Goal: Task Accomplishment & Management: Manage account settings

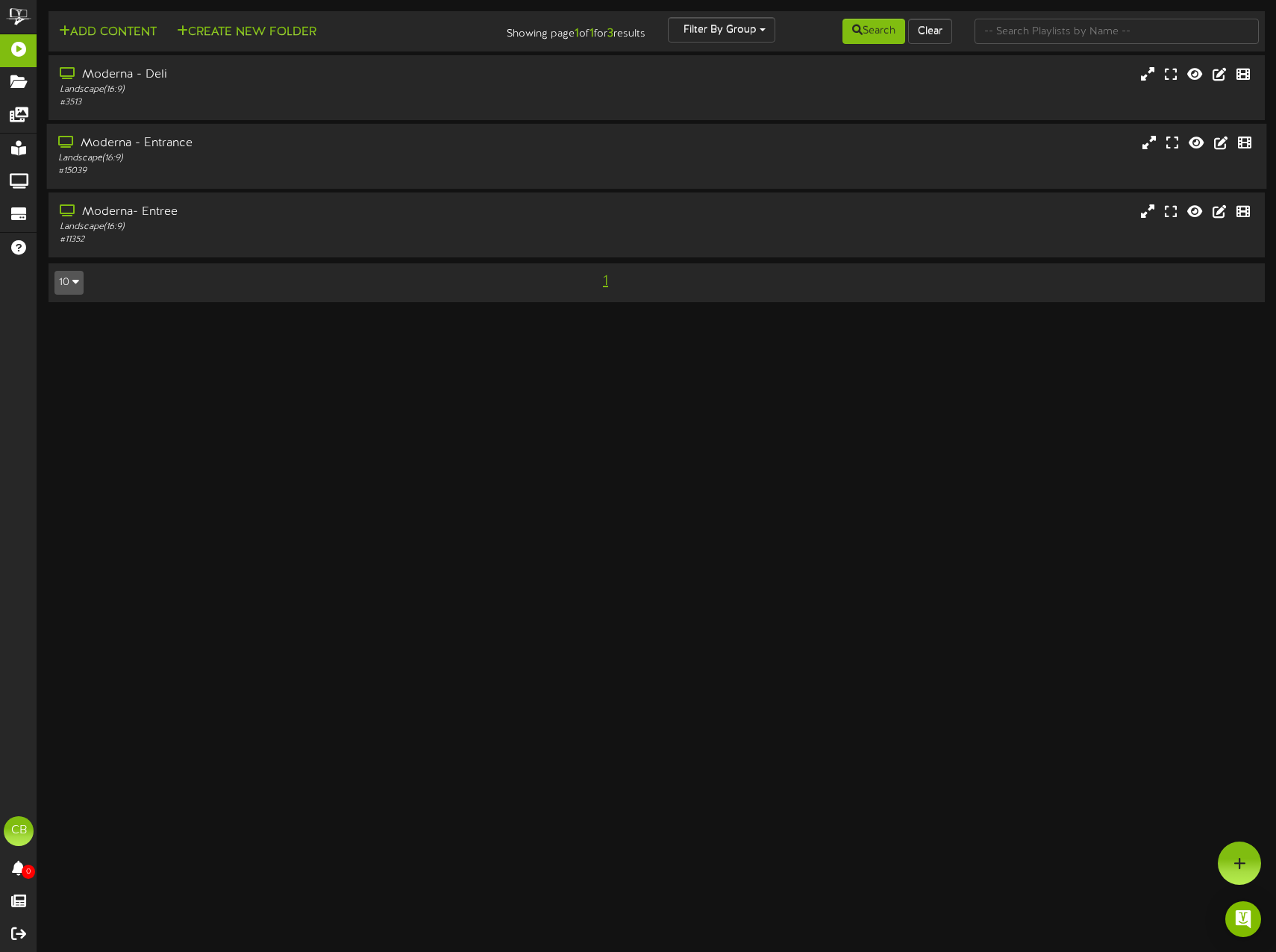
click at [200, 172] on div "# 15039" at bounding box center [301, 171] width 486 height 12
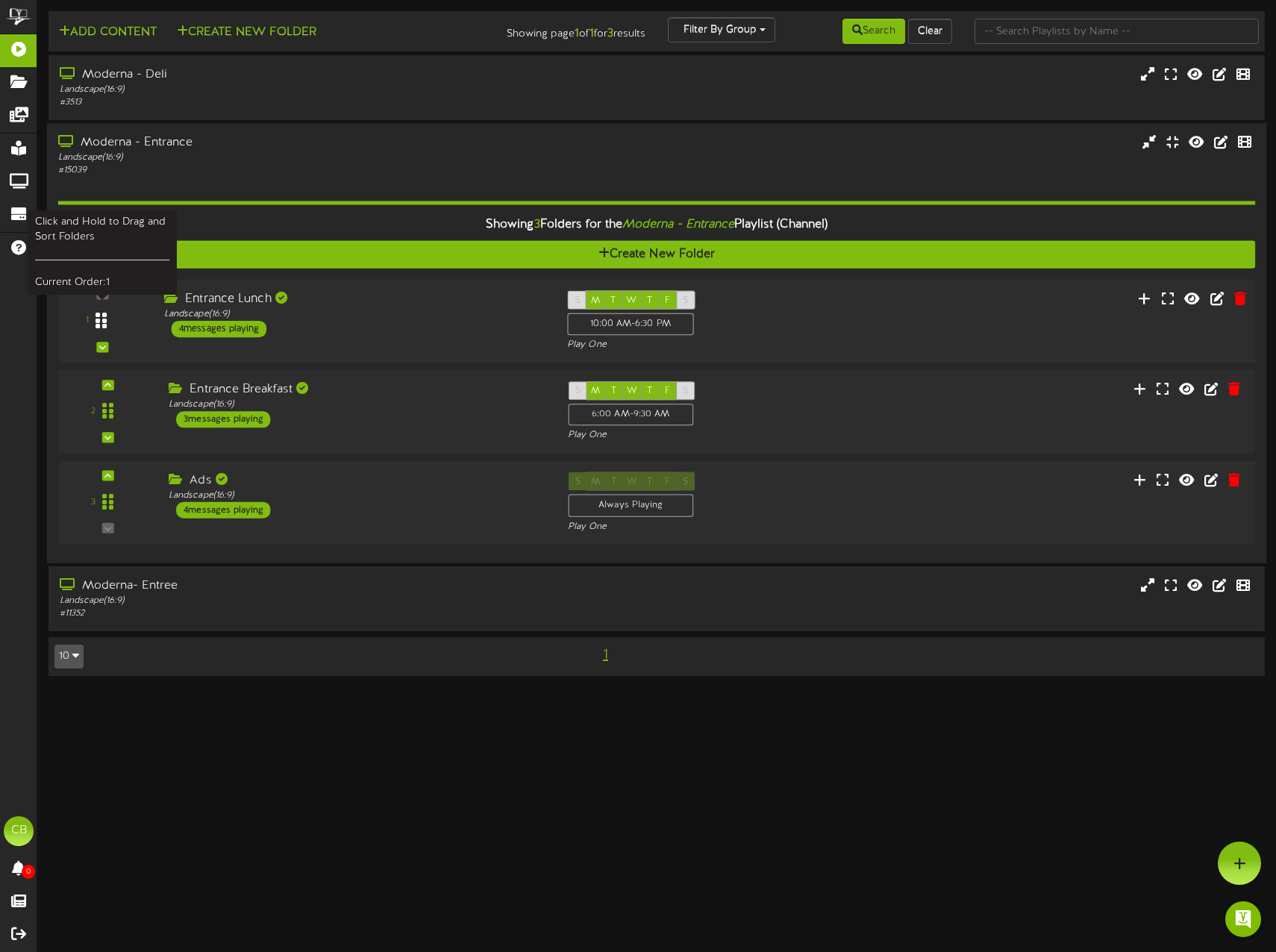
click at [91, 317] on div at bounding box center [102, 321] width 35 height 38
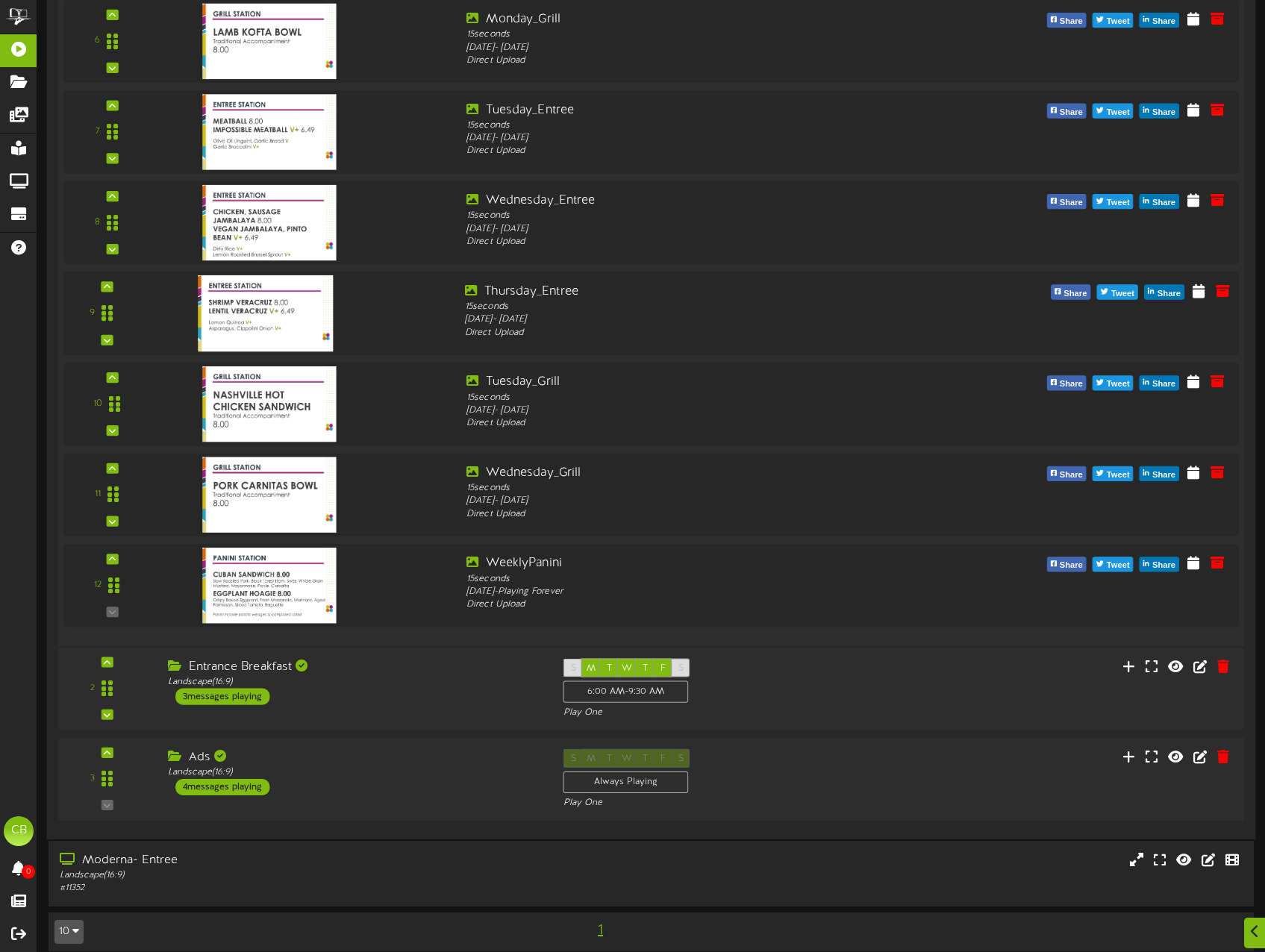
scroll to position [907, 0]
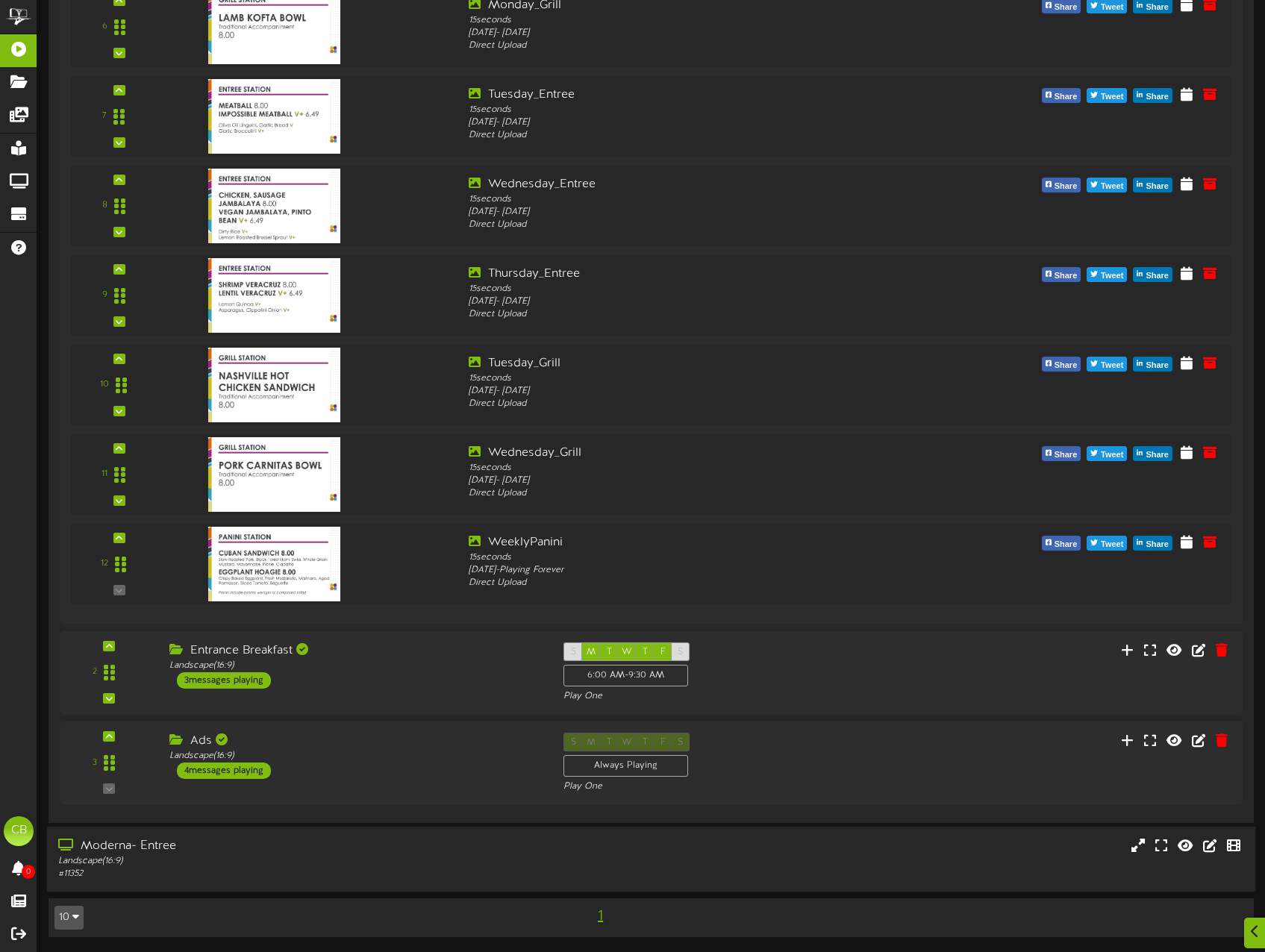
click at [192, 844] on div "Moderna- Entree" at bounding box center [299, 847] width 481 height 17
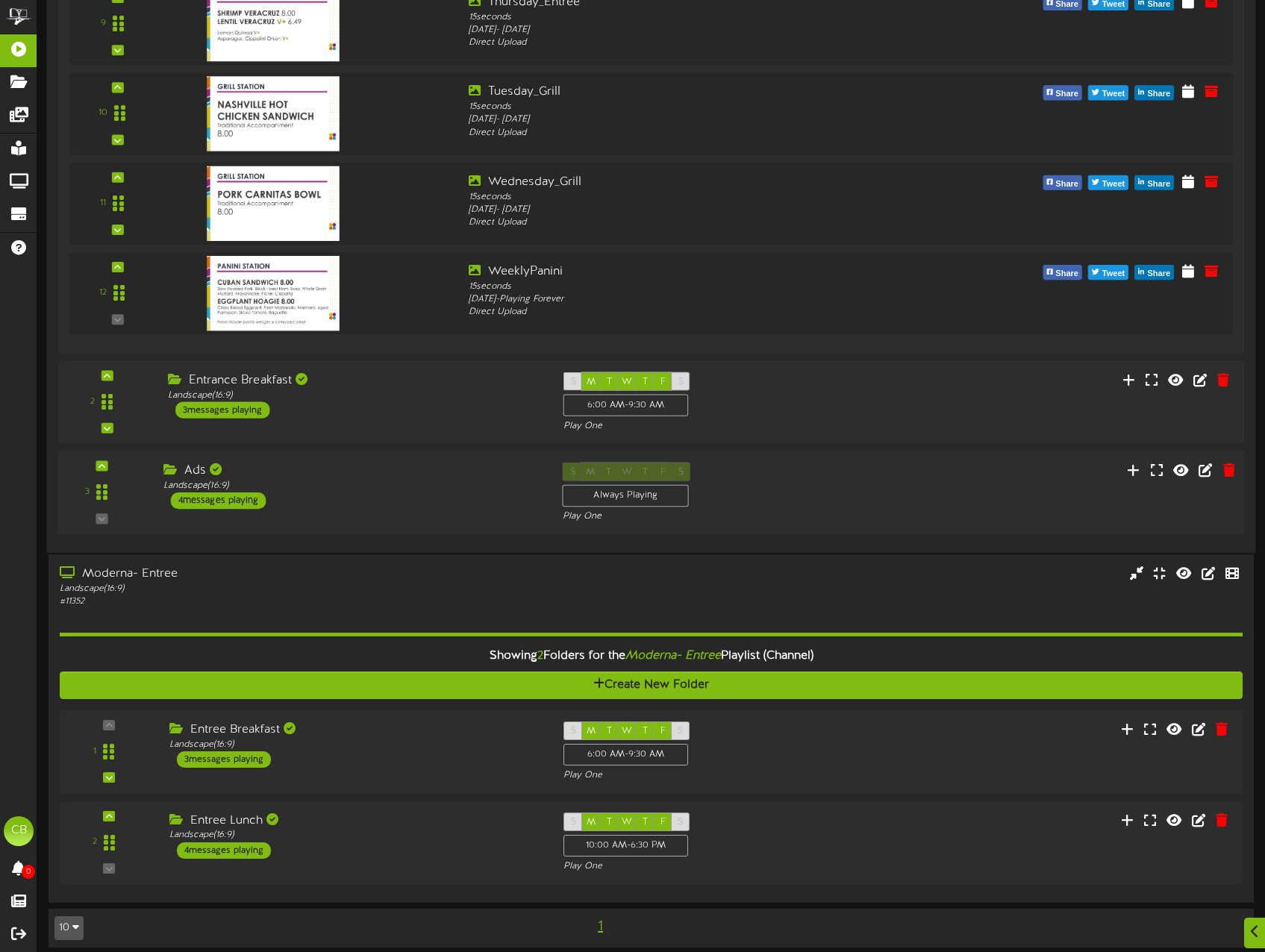
scroll to position [1190, 0]
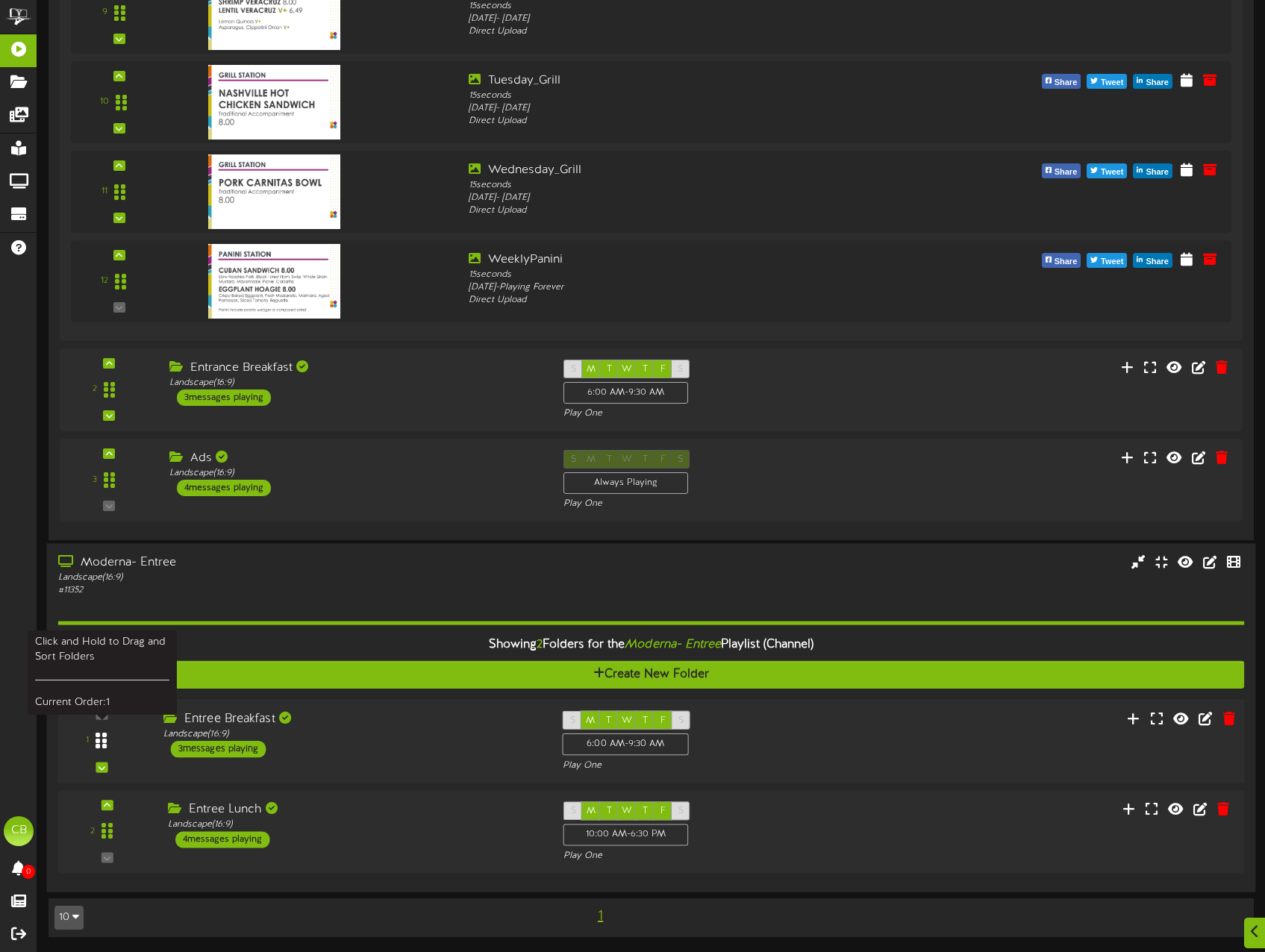
click at [103, 743] on icon at bounding box center [101, 740] width 12 height 18
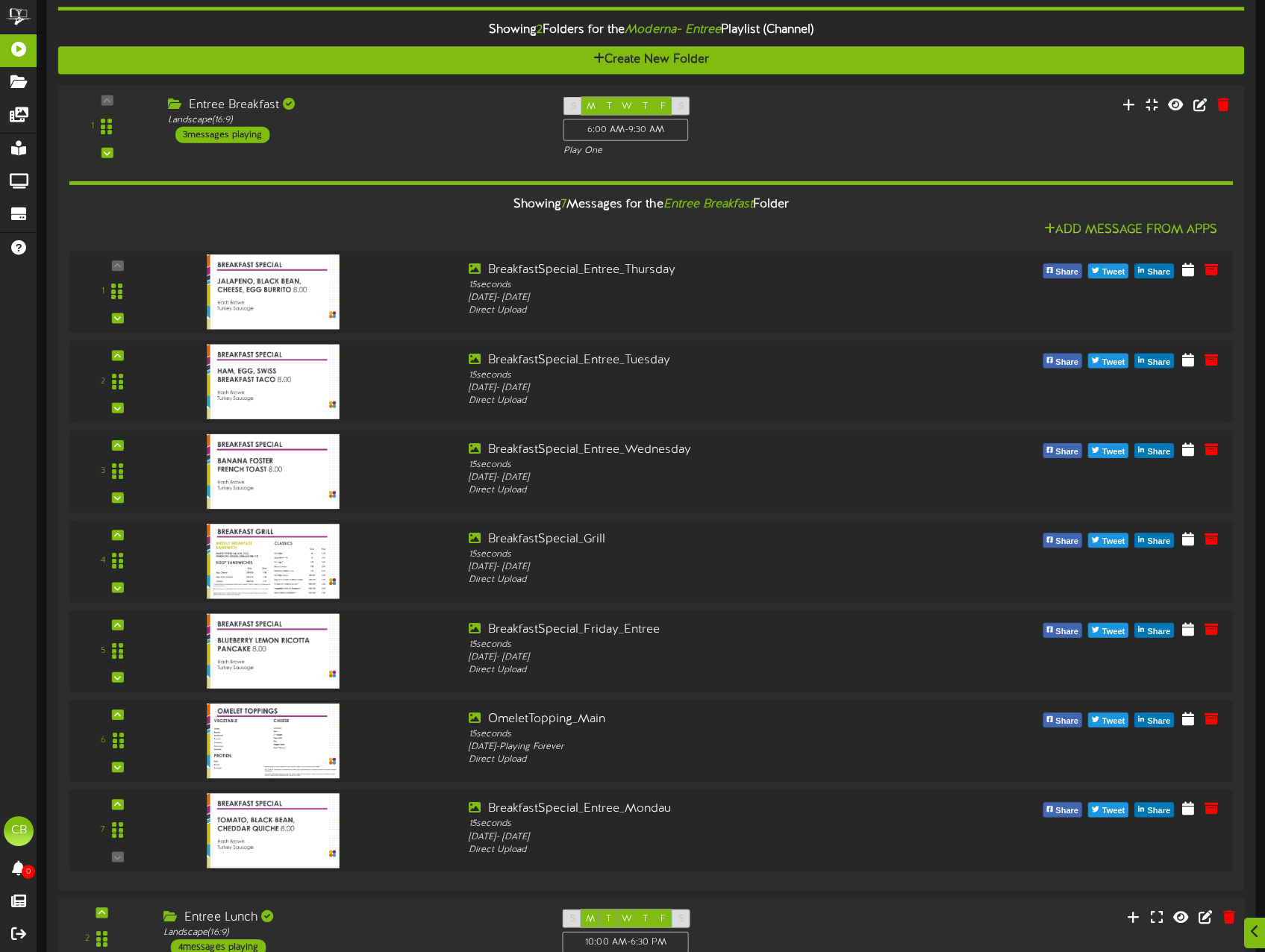
scroll to position [1909, 0]
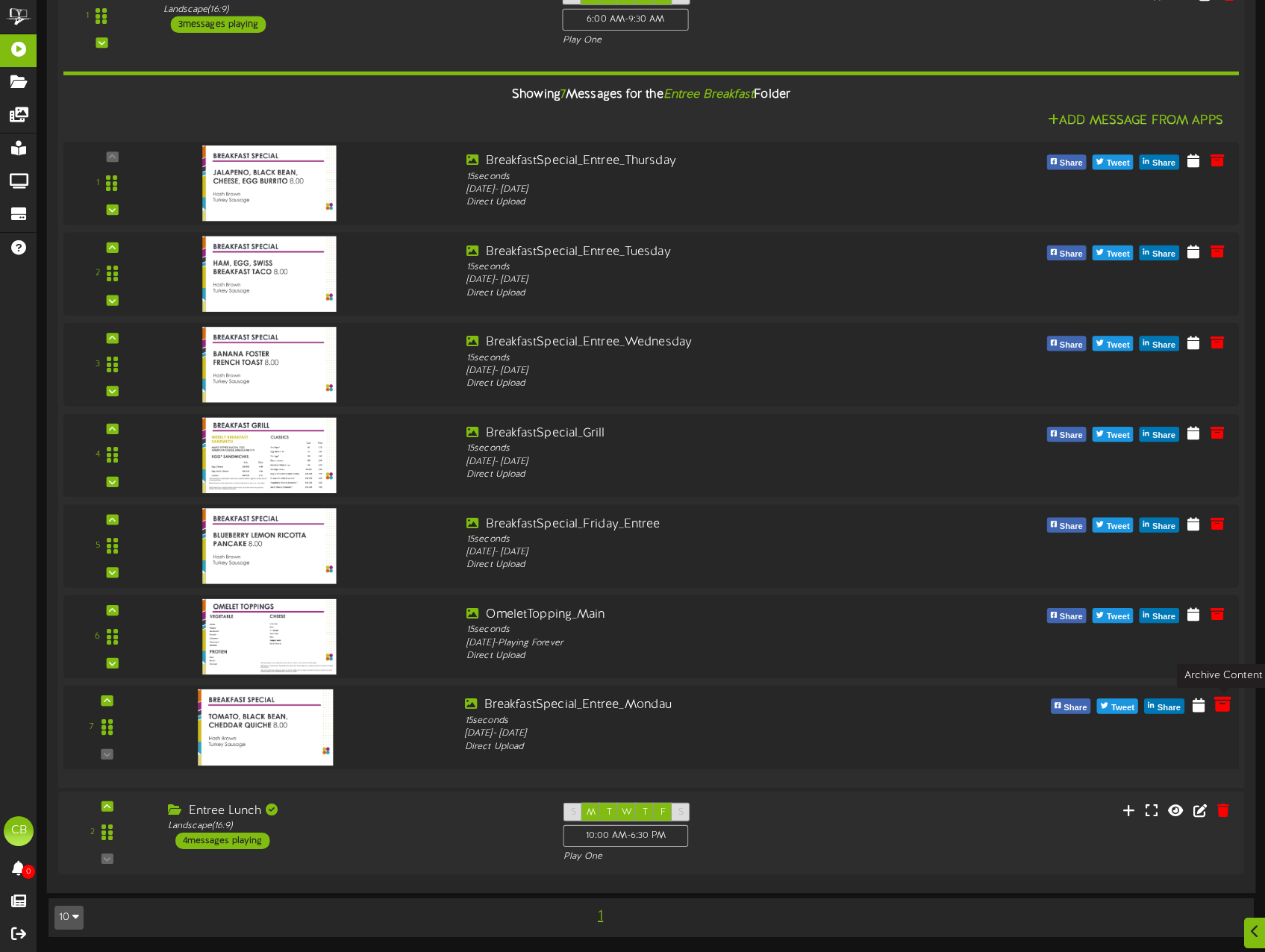
click at [1219, 712] on icon at bounding box center [1222, 704] width 16 height 16
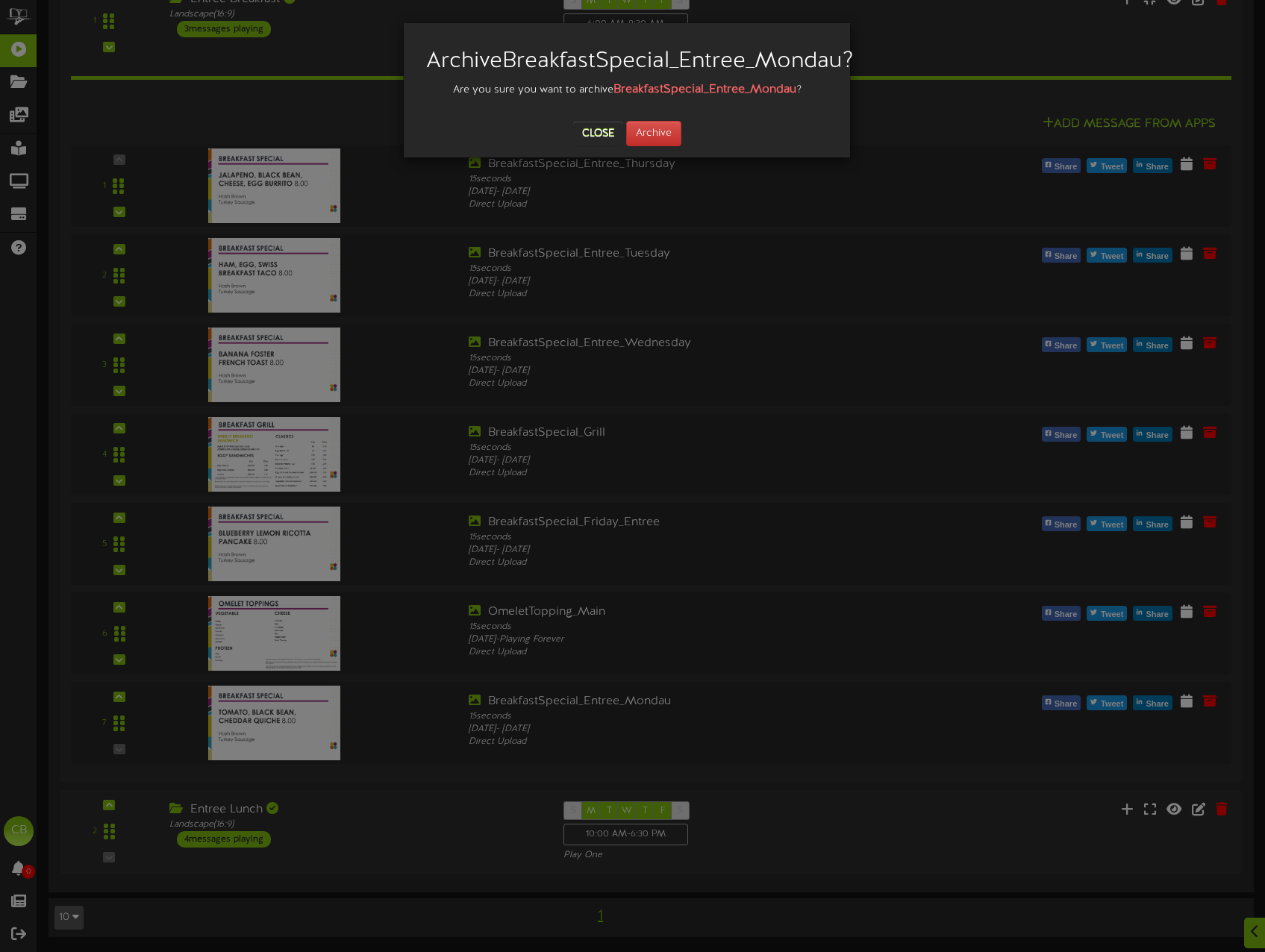
click at [653, 158] on div "Archive BreakfastSpecial_Entree_Mondau ? Are you sure you want to archive Break…" at bounding box center [627, 90] width 446 height 135
click at [654, 146] on button "Archive" at bounding box center [654, 133] width 55 height 25
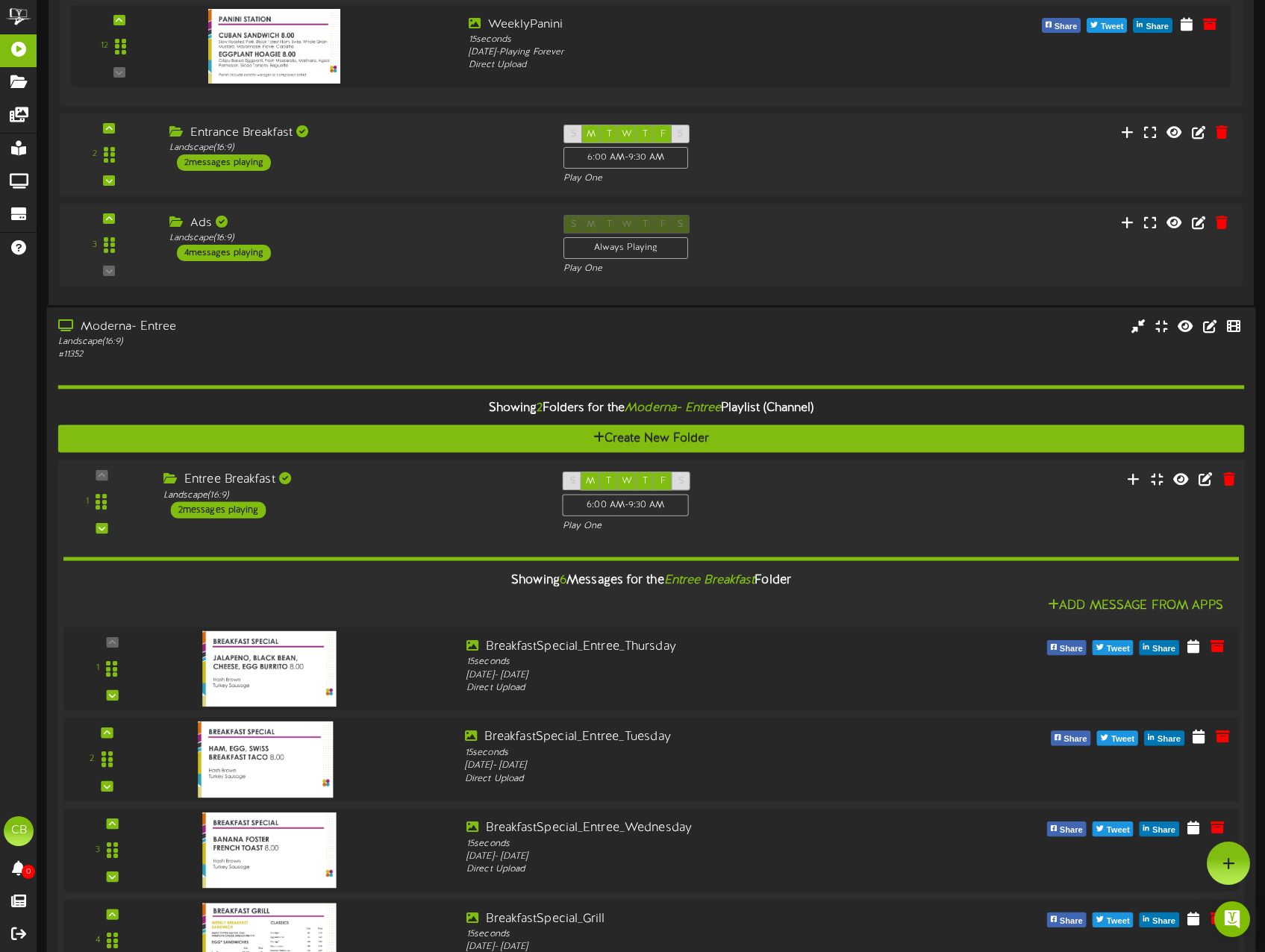
click at [951, 718] on div "2 15" at bounding box center [651, 760] width 1187 height 85
